Goal: Transaction & Acquisition: Purchase product/service

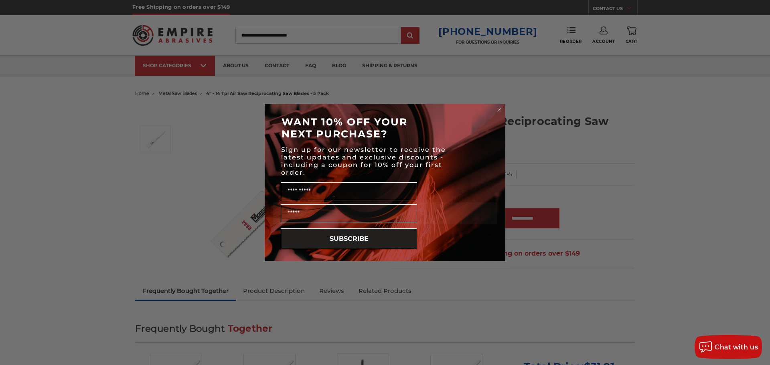
click at [499, 108] on circle "Close dialog" at bounding box center [500, 110] width 8 height 8
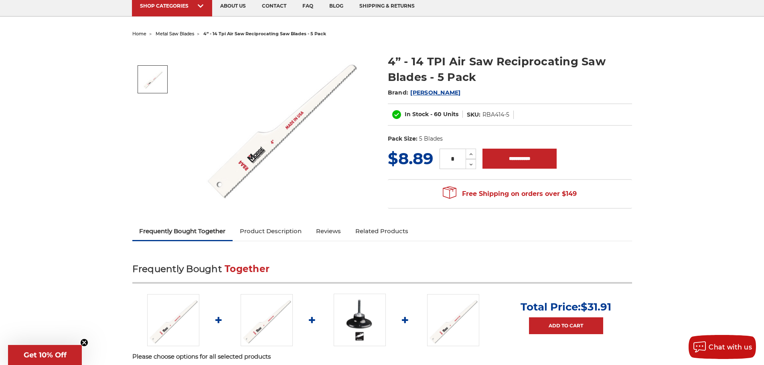
scroll to position [40, 0]
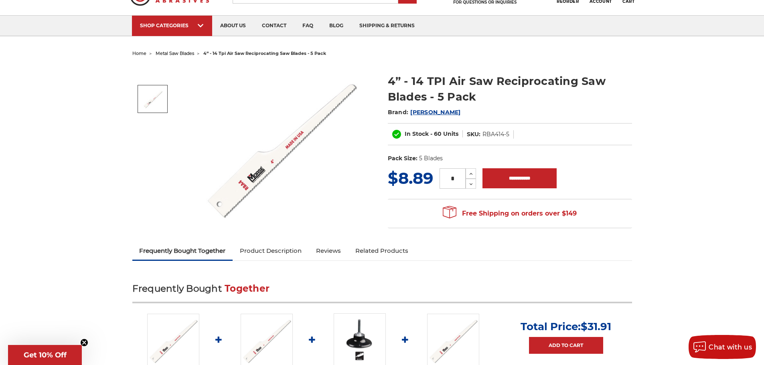
drag, startPoint x: 457, startPoint y: 179, endPoint x: 439, endPoint y: 179, distance: 18.1
click at [439, 179] on div "* Increase Quantity: Decrease Quantity:" at bounding box center [457, 178] width 49 height 20
type input "*"
click at [502, 177] on input "**********" at bounding box center [520, 178] width 74 height 20
type input "**********"
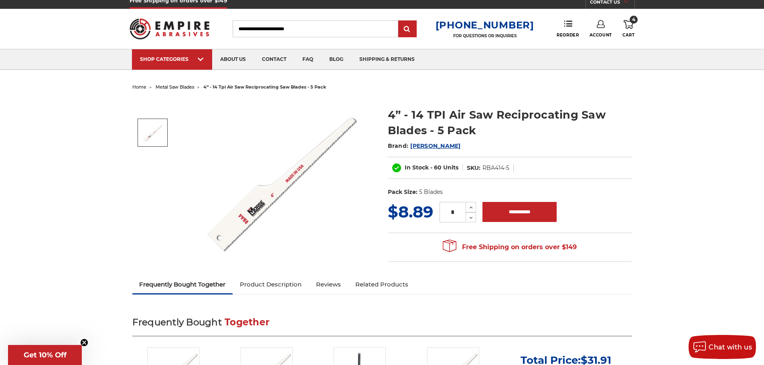
scroll to position [0, 0]
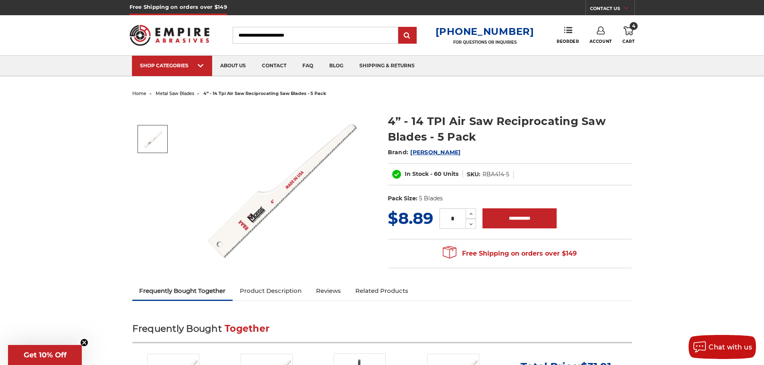
click at [601, 32] on icon at bounding box center [601, 30] width 8 height 8
click at [599, 51] on link "Account" at bounding box center [600, 52] width 57 height 15
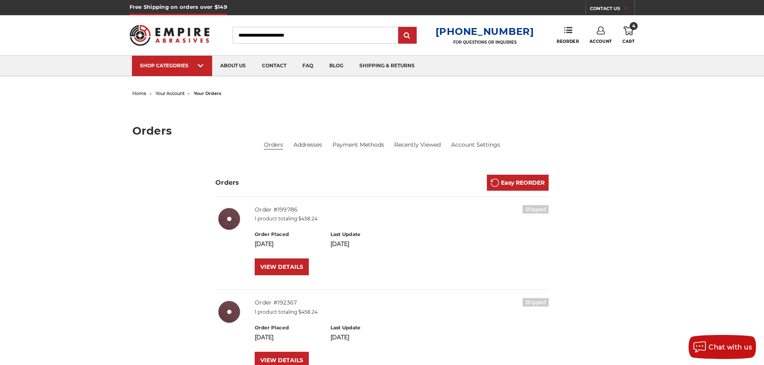
click at [631, 28] on span "4" at bounding box center [634, 26] width 8 height 8
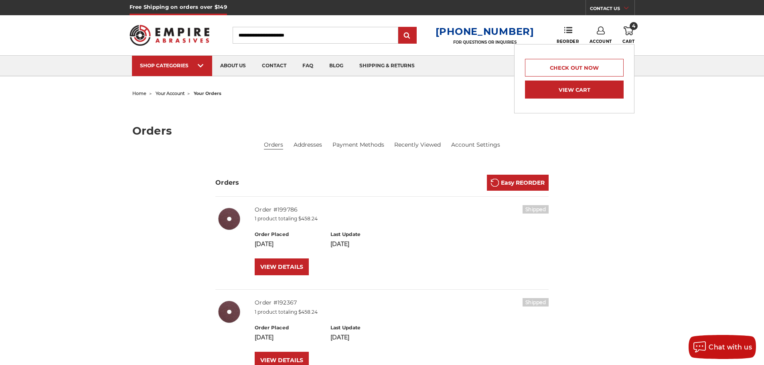
click at [588, 90] on link "View Cart" at bounding box center [574, 90] width 99 height 18
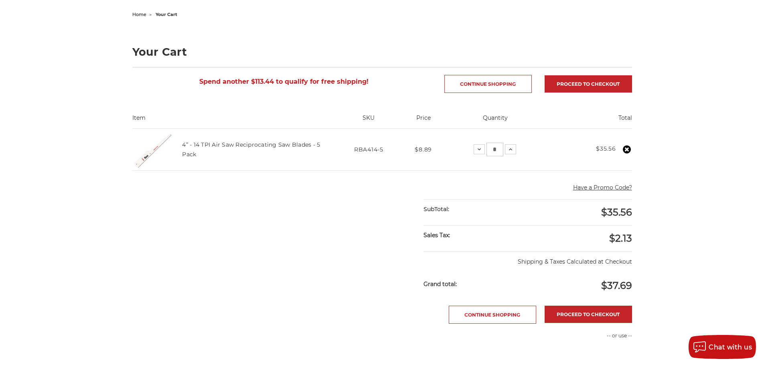
scroll to position [80, 0]
click at [95, 27] on div "home your cart Your Cart Spend another $113.44 to qualify for free shipping! Co…" at bounding box center [382, 257] width 764 height 498
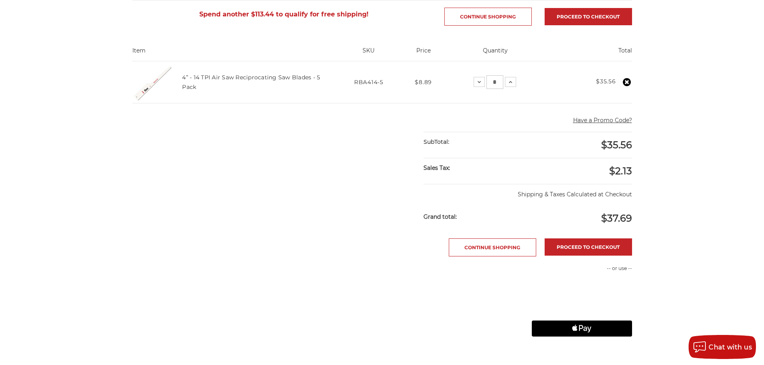
scroll to position [160, 0]
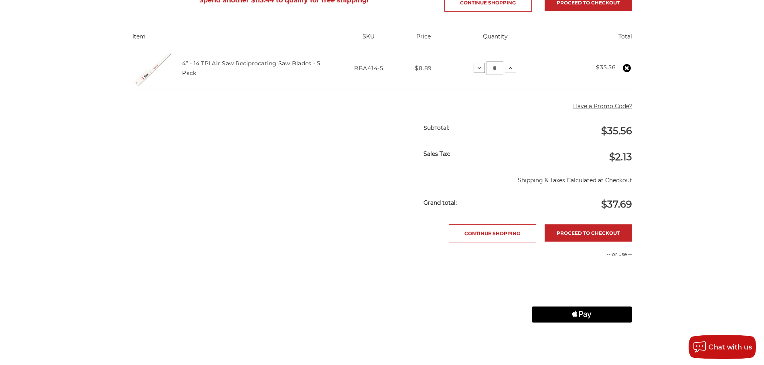
drag, startPoint x: 498, startPoint y: 67, endPoint x: 485, endPoint y: 69, distance: 13.0
click at [485, 69] on div "Decrease Quantity: * Increase Quantity:" at bounding box center [495, 68] width 43 height 14
type input "*"
click at [284, 231] on div "Proceed to checkout Continue Shopping" at bounding box center [382, 234] width 500 height 18
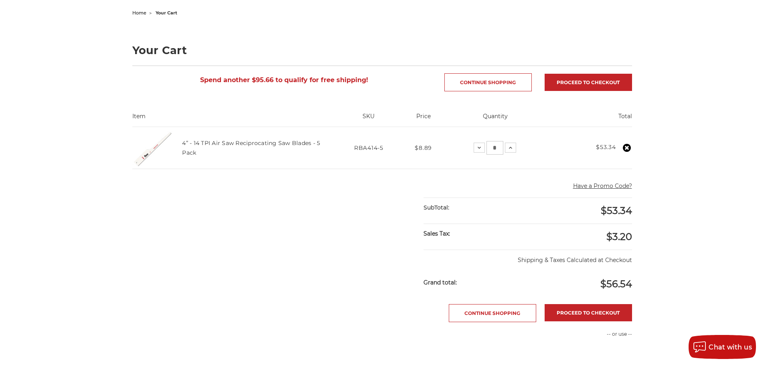
scroll to position [80, 0]
click at [593, 314] on link "Proceed to checkout" at bounding box center [588, 313] width 87 height 17
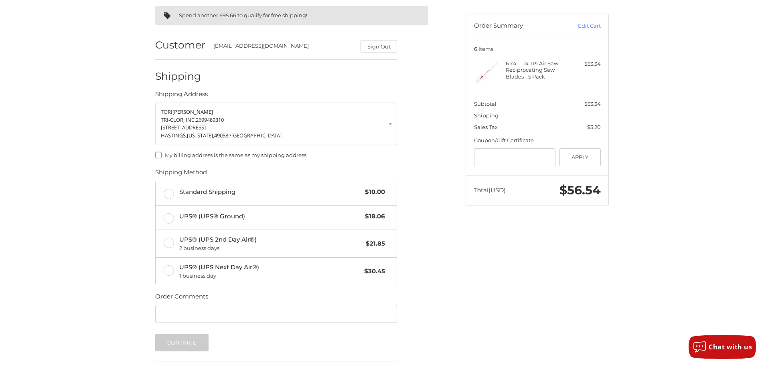
scroll to position [80, 0]
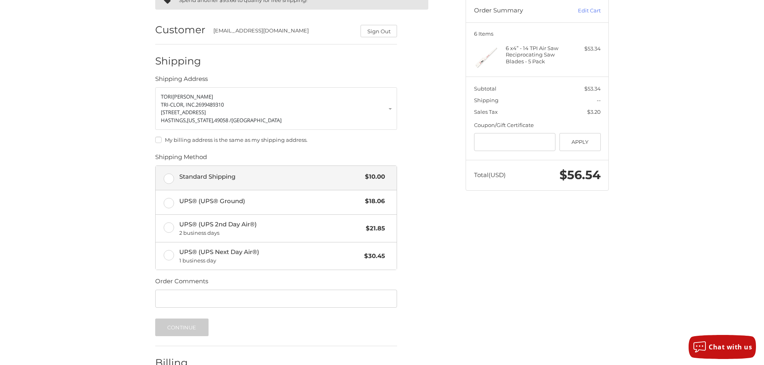
click at [169, 178] on label "Standard Shipping $10.00" at bounding box center [276, 178] width 241 height 24
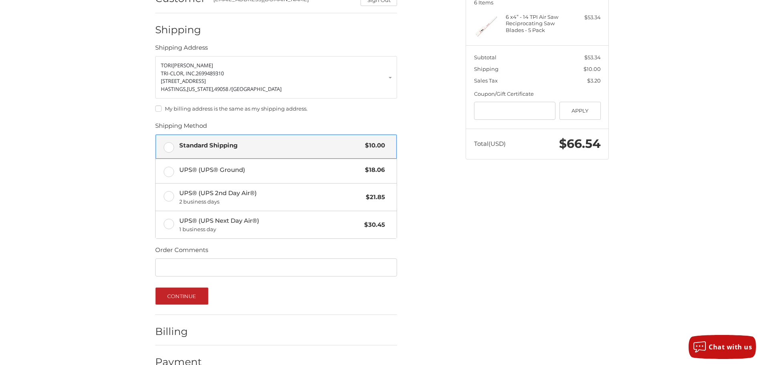
scroll to position [130, 0]
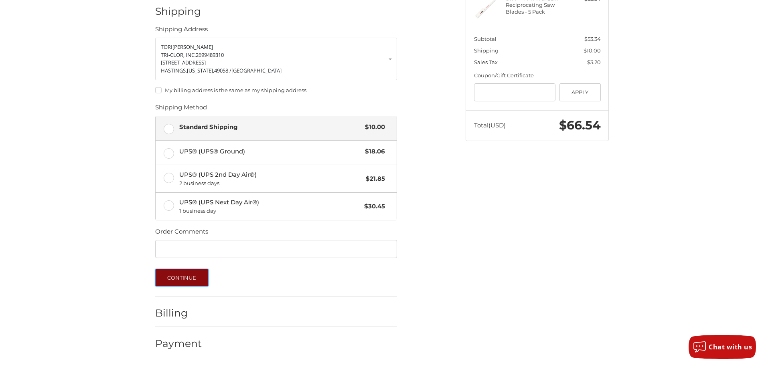
click at [176, 280] on button "Continue" at bounding box center [181, 278] width 53 height 18
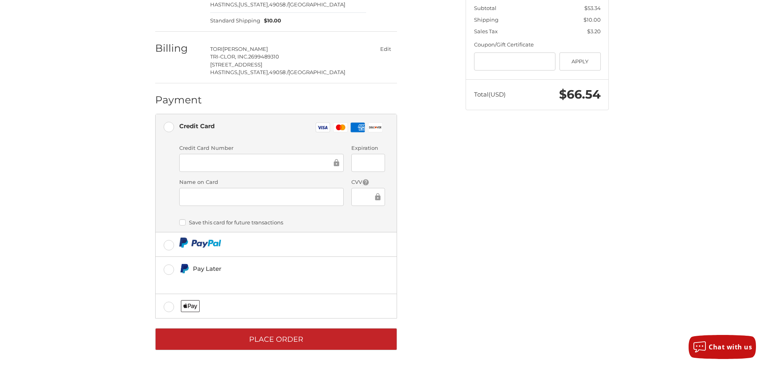
scroll to position [164, 0]
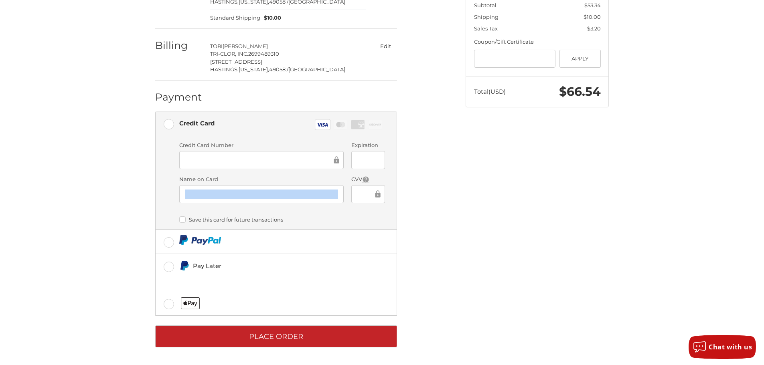
click at [205, 199] on div at bounding box center [261, 194] width 164 height 18
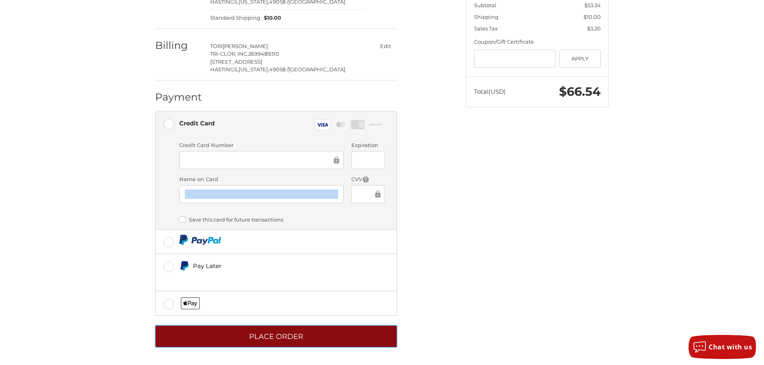
click at [266, 338] on button "Place Order" at bounding box center [276, 337] width 242 height 22
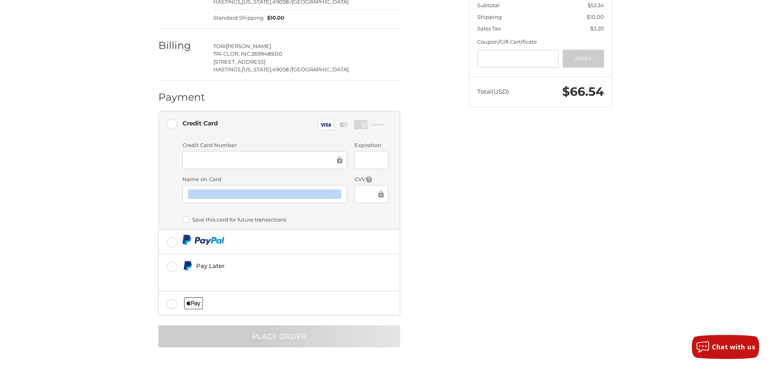
scroll to position [0, 0]
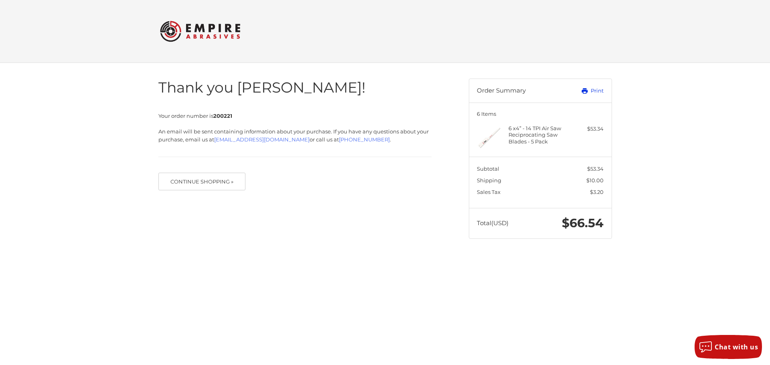
click at [597, 90] on link "Print" at bounding box center [584, 91] width 40 height 8
click at [77, 116] on div "Thank you [PERSON_NAME]! Your order number is 200221 An email will be sent cont…" at bounding box center [385, 159] width 770 height 192
click at [696, 238] on div "Thank you [PERSON_NAME]! Your order number is 200221 An email will be sent cont…" at bounding box center [385, 159] width 770 height 192
click at [126, 218] on div "Thank you [PERSON_NAME]! Your order number is 200221 An email will be sent cont…" at bounding box center [385, 159] width 770 height 192
click at [322, 245] on div "Thank you [PERSON_NAME]! Your order number is 200221 An email will be sent cont…" at bounding box center [384, 159] width 481 height 192
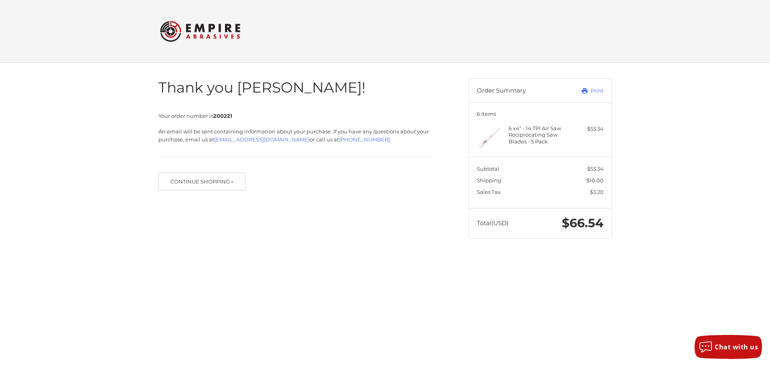
click at [677, 90] on div "Thank you [PERSON_NAME]! Your order number is 200221 An email will be sent cont…" at bounding box center [385, 159] width 770 height 192
